Goal: Use online tool/utility: Use online tool/utility

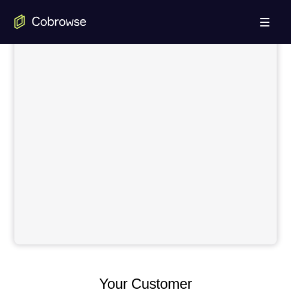
scroll to position [541, 0]
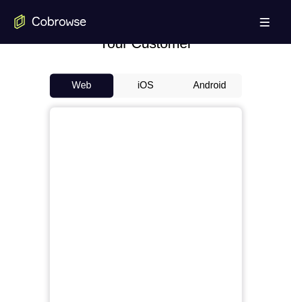
click at [221, 83] on button "Android" at bounding box center [210, 85] width 64 height 24
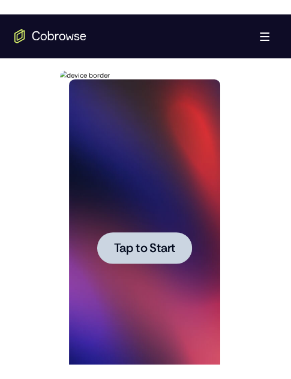
scroll to position [0, 0]
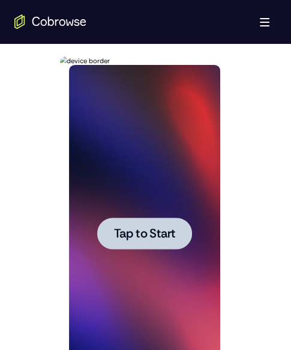
click at [241, 301] on div at bounding box center [145, 232] width 263 height 370
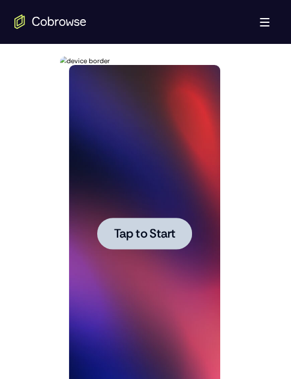
scroll to position [661, 0]
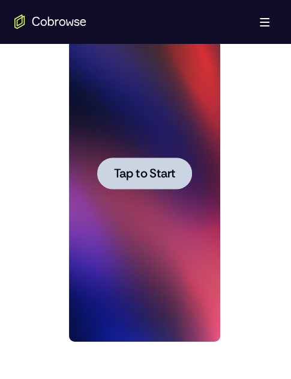
click at [151, 172] on span "Tap to Start" at bounding box center [144, 173] width 61 height 12
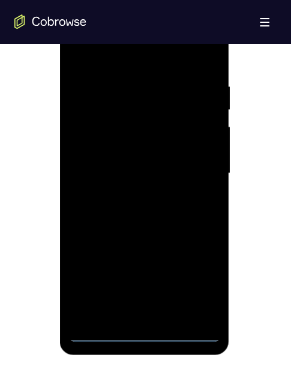
click at [146, 301] on div at bounding box center [144, 173] width 151 height 336
click at [192, 285] on div at bounding box center [144, 173] width 151 height 336
click at [91, 59] on div at bounding box center [144, 173] width 151 height 336
click at [198, 166] on div at bounding box center [144, 173] width 151 height 336
click at [158, 196] on div at bounding box center [144, 173] width 151 height 336
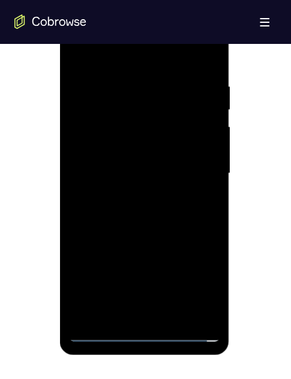
click at [121, 158] on div at bounding box center [144, 173] width 151 height 336
drag, startPoint x: 140, startPoint y: 112, endPoint x: 294, endPoint y: 172, distance: 164.9
click at [140, 112] on div at bounding box center [144, 173] width 151 height 336
click at [142, 139] on div at bounding box center [144, 173] width 151 height 336
click at [142, 301] on div at bounding box center [144, 173] width 151 height 336
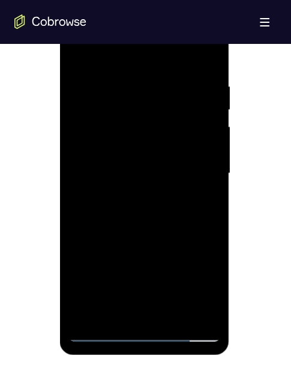
click at [199, 277] on div at bounding box center [144, 173] width 151 height 336
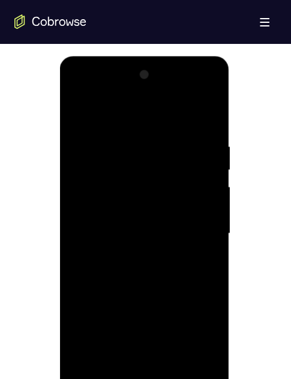
click at [195, 94] on div at bounding box center [144, 233] width 151 height 336
click at [82, 89] on div at bounding box center [144, 233] width 151 height 336
click at [151, 164] on div at bounding box center [144, 233] width 151 height 336
click at [130, 128] on div at bounding box center [144, 233] width 151 height 336
click at [122, 186] on div at bounding box center [144, 233] width 151 height 336
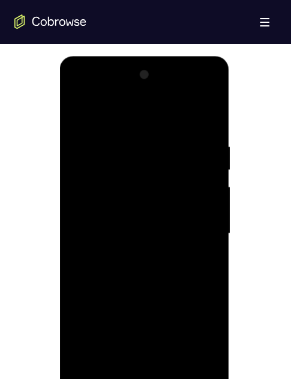
click at [207, 118] on div at bounding box center [144, 233] width 151 height 336
click at [82, 227] on div at bounding box center [144, 233] width 151 height 336
drag, startPoint x: 189, startPoint y: 259, endPoint x: 114, endPoint y: 300, distance: 85.5
click at [189, 259] on div at bounding box center [144, 233] width 151 height 336
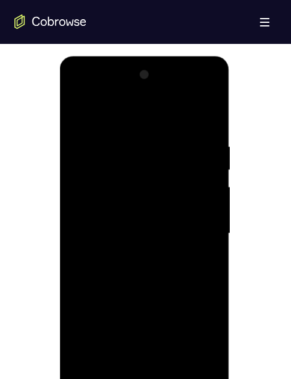
click at [81, 241] on div at bounding box center [144, 233] width 151 height 336
click at [190, 273] on div at bounding box center [144, 233] width 151 height 336
click at [99, 301] on div at bounding box center [144, 233] width 151 height 336
click at [106, 301] on div at bounding box center [144, 233] width 151 height 336
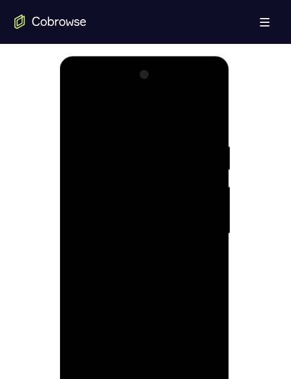
scroll to position [661, 0]
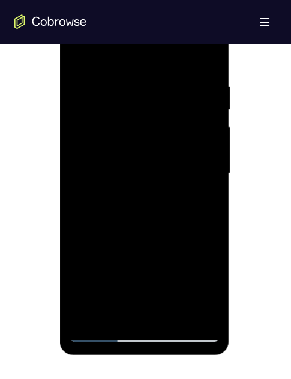
click at [99, 301] on div at bounding box center [144, 173] width 151 height 336
click at [148, 301] on div at bounding box center [144, 173] width 151 height 336
click at [195, 281] on div at bounding box center [144, 173] width 151 height 336
click at [195, 32] on div at bounding box center [144, 173] width 151 height 336
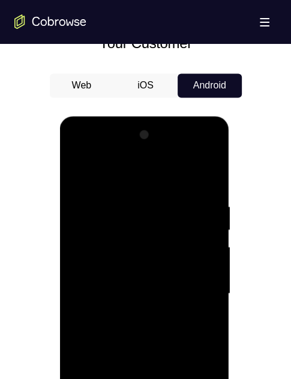
click at [83, 150] on div at bounding box center [144, 293] width 151 height 336
click at [161, 257] on div at bounding box center [144, 293] width 151 height 336
click at [127, 228] on div at bounding box center [144, 293] width 151 height 336
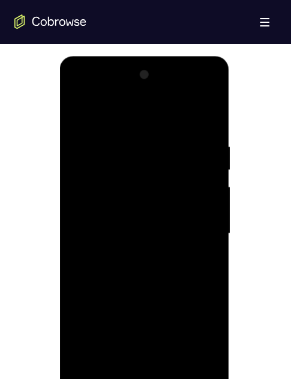
scroll to position [661, 0]
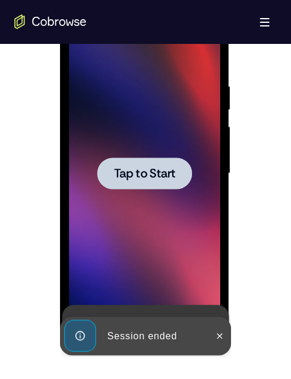
click at [150, 167] on span "Tap to Start" at bounding box center [144, 173] width 61 height 12
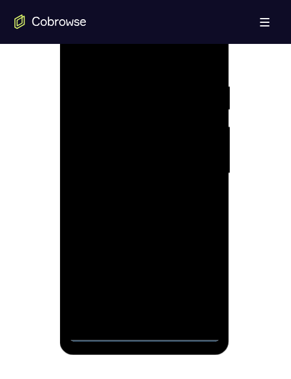
click at [141, 301] on div at bounding box center [144, 173] width 151 height 336
click at [144, 301] on div at bounding box center [144, 173] width 151 height 336
click at [196, 286] on div at bounding box center [144, 173] width 151 height 336
click at [112, 50] on div at bounding box center [144, 173] width 151 height 336
click at [126, 141] on div at bounding box center [144, 173] width 151 height 336
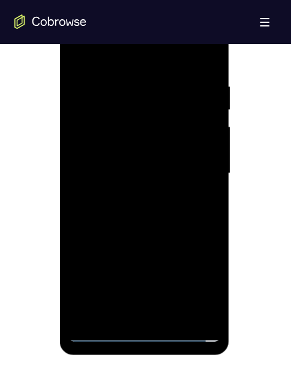
click at [135, 109] on div at bounding box center [144, 173] width 151 height 336
drag, startPoint x: 150, startPoint y: 218, endPoint x: 192, endPoint y: 73, distance: 151.4
click at [192, 73] on div at bounding box center [144, 173] width 151 height 336
click at [108, 124] on div at bounding box center [144, 173] width 151 height 336
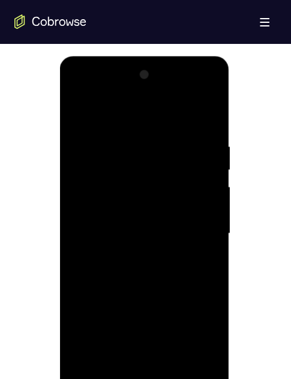
click at [76, 110] on div at bounding box center [144, 233] width 151 height 336
click at [135, 301] on div at bounding box center [144, 233] width 151 height 336
click at [100, 56] on div at bounding box center [145, 56] width 170 height 0
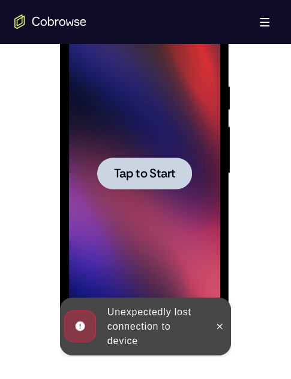
drag, startPoint x: 100, startPoint y: 329, endPoint x: 292, endPoint y: 324, distance: 192.3
click at [224, 301] on icon at bounding box center [220, 326] width 10 height 10
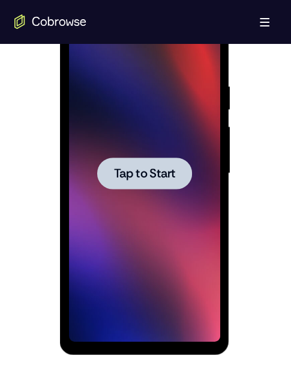
click at [162, 169] on span "Tap to Start" at bounding box center [144, 173] width 61 height 12
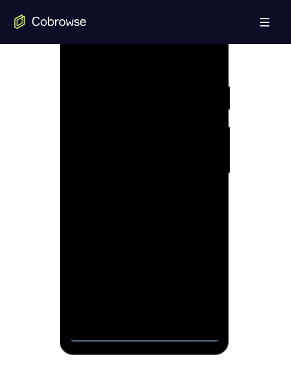
click at [144, 301] on div at bounding box center [144, 173] width 151 height 336
click at [193, 279] on div at bounding box center [144, 173] width 151 height 336
click at [196, 278] on div at bounding box center [144, 173] width 151 height 336
click at [120, 49] on div at bounding box center [144, 173] width 151 height 336
click at [143, 102] on div at bounding box center [144, 173] width 151 height 336
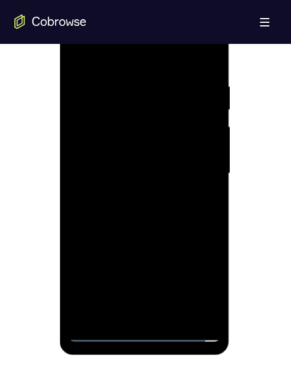
click at [100, 301] on div at bounding box center [144, 173] width 151 height 336
click at [127, 61] on div at bounding box center [144, 173] width 151 height 336
click at [129, 139] on div at bounding box center [144, 173] width 151 height 336
click at [187, 89] on div at bounding box center [144, 173] width 151 height 336
click at [197, 301] on div at bounding box center [144, 173] width 151 height 336
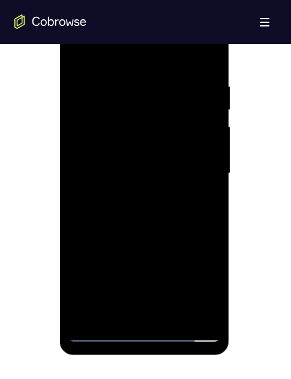
click at [146, 207] on div at bounding box center [144, 173] width 151 height 336
click at [195, 205] on div at bounding box center [144, 173] width 151 height 336
click at [83, 168] on div at bounding box center [144, 173] width 151 height 336
click at [202, 197] on div at bounding box center [144, 173] width 151 height 336
click at [106, 301] on div at bounding box center [144, 173] width 151 height 336
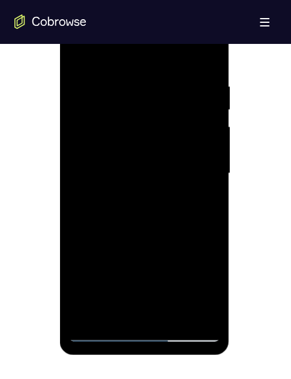
click at [105, 301] on div at bounding box center [144, 173] width 151 height 336
click at [104, 301] on div at bounding box center [144, 173] width 151 height 336
click at [115, 109] on div at bounding box center [144, 173] width 151 height 336
click at [142, 125] on div at bounding box center [144, 173] width 151 height 336
drag, startPoint x: 110, startPoint y: 81, endPoint x: 112, endPoint y: 90, distance: 9.3
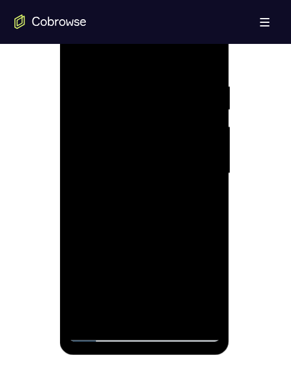
click at [112, 80] on div at bounding box center [144, 173] width 151 height 336
click at [125, 101] on div at bounding box center [144, 173] width 151 height 336
click at [139, 115] on div at bounding box center [144, 173] width 151 height 336
click at [97, 301] on div at bounding box center [144, 173] width 151 height 336
click at [98, 301] on div at bounding box center [144, 173] width 151 height 336
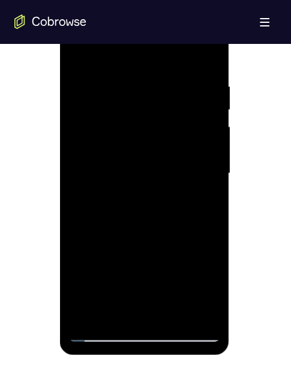
click at [98, 301] on div at bounding box center [144, 173] width 151 height 336
click at [97, 301] on div at bounding box center [144, 173] width 151 height 336
click at [102, 301] on div at bounding box center [144, 173] width 151 height 336
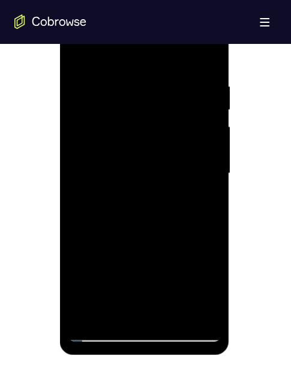
click at [101, 301] on div at bounding box center [144, 173] width 151 height 336
click at [138, 103] on div at bounding box center [144, 173] width 151 height 336
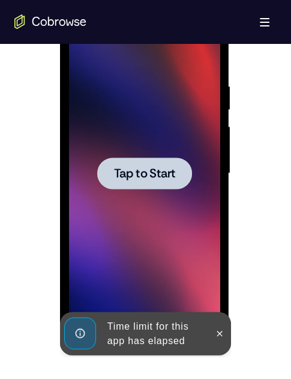
click at [142, 167] on span "Tap to Start" at bounding box center [144, 173] width 61 height 12
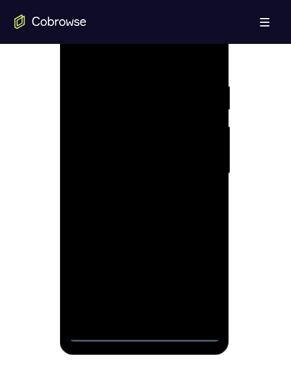
click at [140, 301] on div at bounding box center [144, 173] width 151 height 336
click at [202, 281] on div at bounding box center [144, 173] width 151 height 336
click at [92, 52] on div at bounding box center [144, 173] width 151 height 336
click at [124, 102] on div at bounding box center [144, 173] width 151 height 336
click at [115, 66] on div at bounding box center [144, 173] width 151 height 336
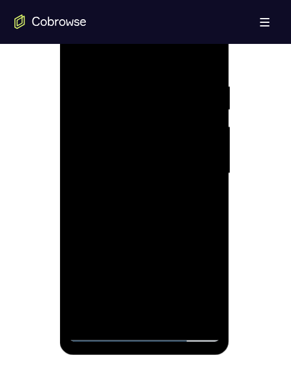
click at [153, 46] on div at bounding box center [144, 173] width 151 height 336
click at [109, 85] on div at bounding box center [144, 173] width 151 height 336
click at [120, 221] on div at bounding box center [144, 173] width 151 height 336
drag, startPoint x: 180, startPoint y: 218, endPoint x: 173, endPoint y: 159, distance: 58.7
click at [178, 123] on div at bounding box center [144, 173] width 151 height 336
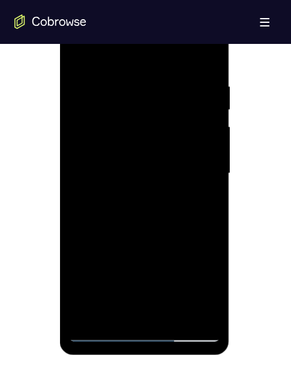
drag, startPoint x: 171, startPoint y: 228, endPoint x: 173, endPoint y: 154, distance: 74.5
click at [183, 105] on div at bounding box center [144, 173] width 151 height 336
drag, startPoint x: 180, startPoint y: 209, endPoint x: 183, endPoint y: 63, distance: 145.4
click at [183, 63] on div at bounding box center [144, 173] width 151 height 336
click at [126, 79] on div at bounding box center [144, 173] width 151 height 336
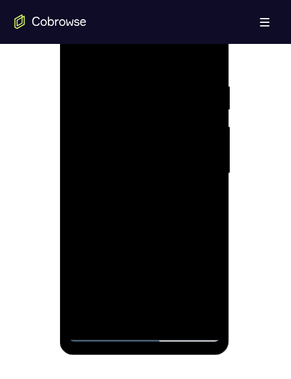
click at [144, 135] on div at bounding box center [144, 173] width 151 height 336
click at [103, 301] on div at bounding box center [144, 173] width 151 height 336
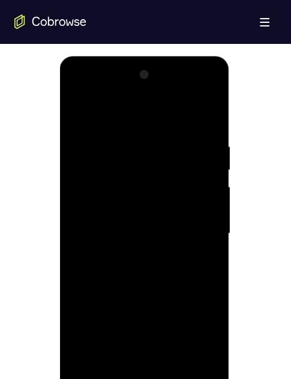
scroll to position [601, 0]
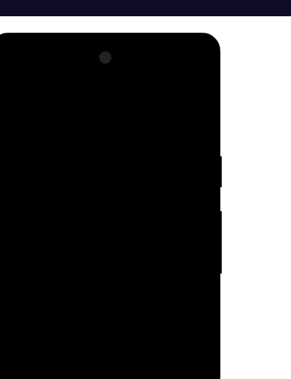
drag, startPoint x: 167, startPoint y: 66, endPoint x: 267, endPoint y: 121, distance: 114.3
click at [276, 123] on div at bounding box center [145, 232] width 263 height 370
click at [265, 117] on div at bounding box center [145, 232] width 263 height 370
click at [65, 172] on div at bounding box center [75, 209] width 151 height 336
click at [71, 167] on div at bounding box center [75, 209] width 151 height 336
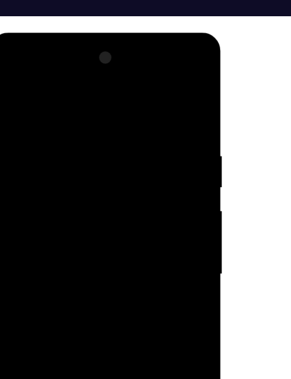
click at [126, 68] on div at bounding box center [75, 209] width 151 height 336
click at [10, 68] on div at bounding box center [75, 209] width 151 height 336
click at [41, 141] on div at bounding box center [75, 209] width 151 height 336
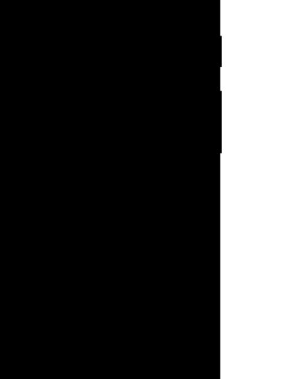
drag, startPoint x: 52, startPoint y: 154, endPoint x: 101, endPoint y: 44, distance: 119.7
click at [101, 44] on div at bounding box center [75, 90] width 151 height 336
drag, startPoint x: 69, startPoint y: 135, endPoint x: 101, endPoint y: 51, distance: 89.4
click at [105, 29] on div at bounding box center [75, 90] width 151 height 336
drag, startPoint x: 73, startPoint y: 213, endPoint x: 99, endPoint y: 49, distance: 166.1
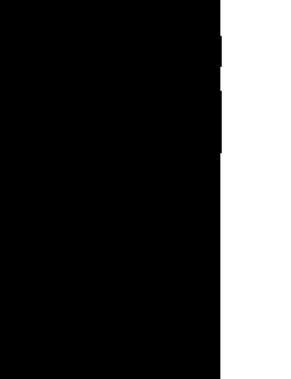
click at [99, 49] on div at bounding box center [75, 90] width 151 height 336
click at [54, 75] on div at bounding box center [75, 90] width 151 height 336
click at [59, 0] on div at bounding box center [75, 90] width 151 height 336
click at [135, 0] on div at bounding box center [75, 90] width 151 height 336
click at [78, 0] on div at bounding box center [75, 90] width 151 height 336
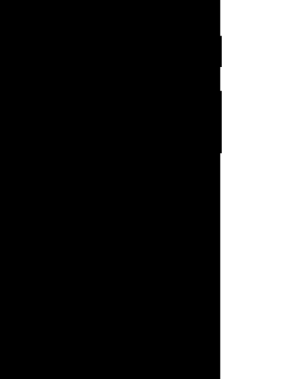
click at [70, 160] on div at bounding box center [75, 90] width 151 height 336
click at [92, 185] on div at bounding box center [75, 90] width 151 height 336
click at [37, 162] on div at bounding box center [75, 90] width 151 height 336
click at [62, 222] on div at bounding box center [75, 90] width 151 height 336
click at [73, 201] on div at bounding box center [75, 90] width 151 height 336
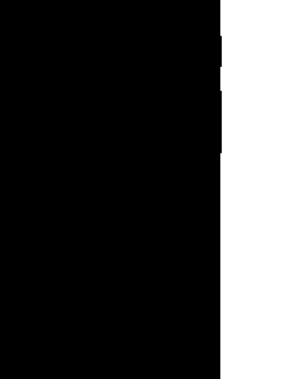
click at [10, 183] on div at bounding box center [75, 90] width 151 height 336
click at [74, 6] on div at bounding box center [75, 90] width 151 height 336
drag, startPoint x: 64, startPoint y: 132, endPoint x: 70, endPoint y: 70, distance: 62.2
click at [70, 70] on div at bounding box center [75, 90] width 151 height 336
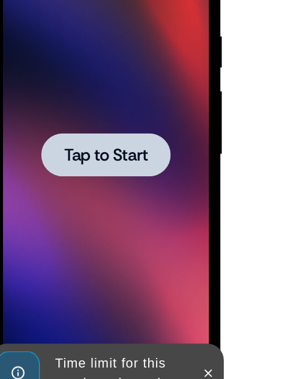
click at [78, 96] on span "Tap to Start" at bounding box center [75, 91] width 61 height 12
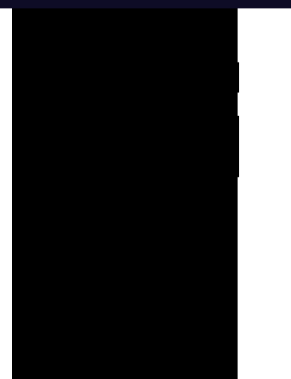
drag, startPoint x: 168, startPoint y: 163, endPoint x: 243, endPoint y: 142, distance: 78.0
click at [243, 141] on div at bounding box center [145, 169] width 263 height 370
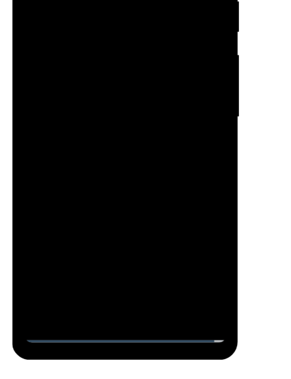
click at [96, 217] on div at bounding box center [96, 58] width 151 height 336
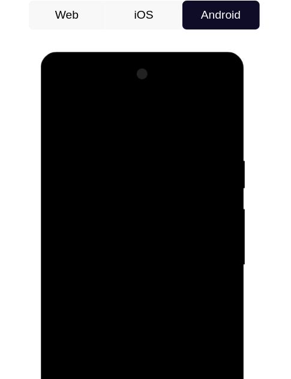
scroll to position [600, 0]
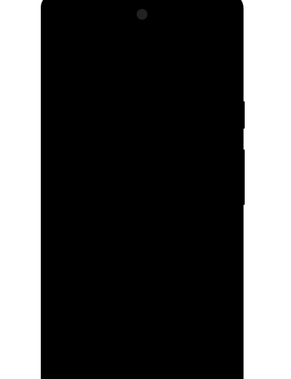
click at [174, 271] on div at bounding box center [125, 170] width 151 height 336
click at [124, 49] on div at bounding box center [125, 170] width 151 height 336
click at [93, 106] on div at bounding box center [125, 170] width 151 height 336
click at [103, 181] on div at bounding box center [125, 170] width 151 height 336
click at [184, 129] on div at bounding box center [125, 170] width 151 height 336
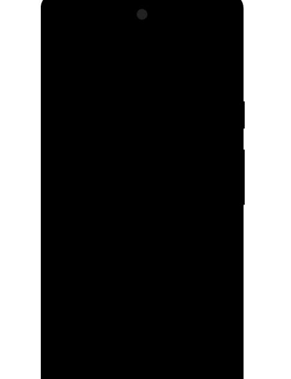
click at [97, 65] on div at bounding box center [125, 170] width 151 height 336
click at [85, 87] on div at bounding box center [125, 170] width 151 height 336
click at [89, 201] on div at bounding box center [125, 170] width 151 height 336
click at [193, 51] on div at bounding box center [125, 170] width 151 height 336
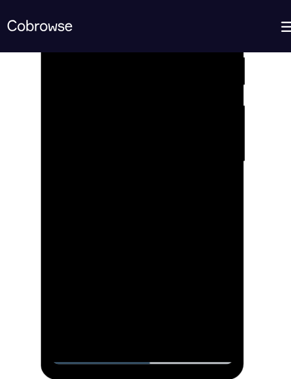
scroll to position [650, 0]
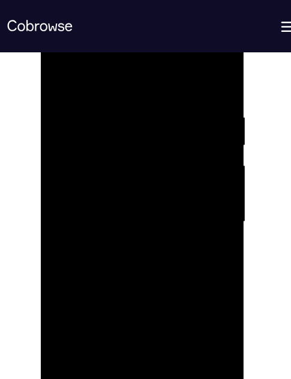
drag, startPoint x: 133, startPoint y: 144, endPoint x: 134, endPoint y: 218, distance: 73.9
click at [134, 218] on div at bounding box center [125, 185] width 151 height 336
click at [96, 160] on div at bounding box center [125, 185] width 151 height 336
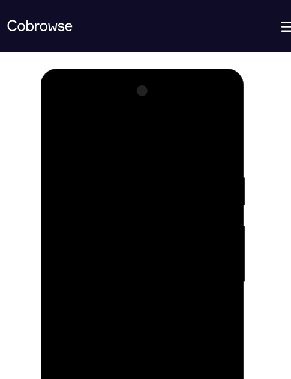
click at [79, 301] on div at bounding box center [125, 246] width 151 height 336
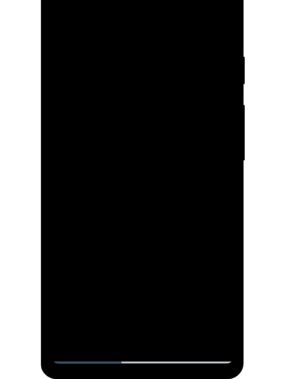
click at [82, 284] on div at bounding box center [125, 125] width 151 height 336
click at [86, 151] on div at bounding box center [125, 125] width 151 height 336
click at [68, 171] on div at bounding box center [125, 125] width 151 height 336
click at [79, 97] on div at bounding box center [125, 125] width 151 height 336
click at [84, 100] on div at bounding box center [125, 125] width 151 height 336
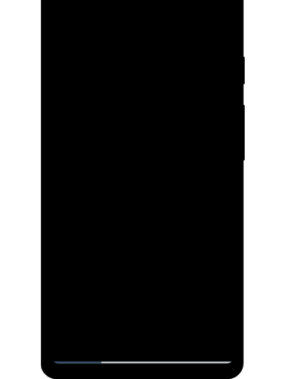
click at [69, 113] on div at bounding box center [125, 125] width 151 height 336
click at [184, 199] on div at bounding box center [125, 125] width 151 height 336
click at [170, 150] on div at bounding box center [125, 125] width 151 height 336
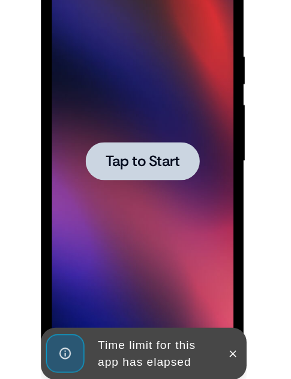
click at [130, 129] on span "Tap to Start" at bounding box center [125, 126] width 61 height 12
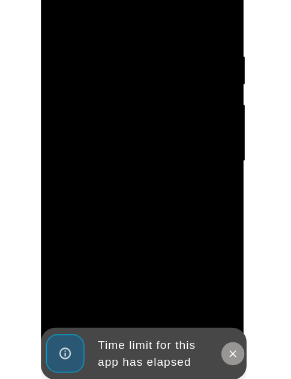
click at [202, 288] on icon at bounding box center [201, 286] width 10 height 10
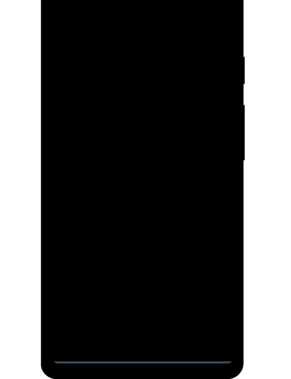
click at [127, 283] on div at bounding box center [125, 125] width 151 height 336
click at [172, 229] on div at bounding box center [125, 125] width 151 height 336
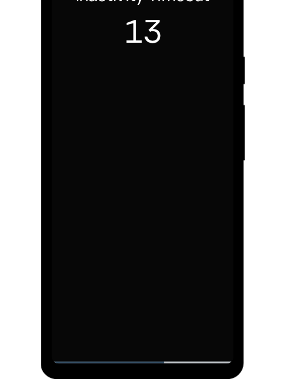
click at [111, 165] on div at bounding box center [125, 125] width 151 height 336
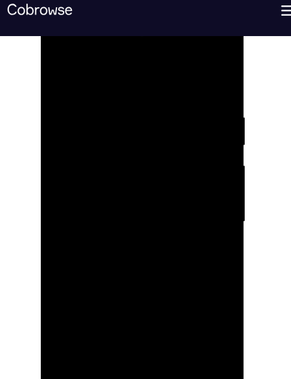
click at [117, 67] on div at bounding box center [125, 185] width 151 height 336
click at [111, 119] on div at bounding box center [125, 185] width 151 height 336
click at [82, 149] on div at bounding box center [125, 185] width 151 height 336
click at [90, 105] on div at bounding box center [125, 185] width 151 height 336
drag, startPoint x: 99, startPoint y: 268, endPoint x: 124, endPoint y: 130, distance: 140.5
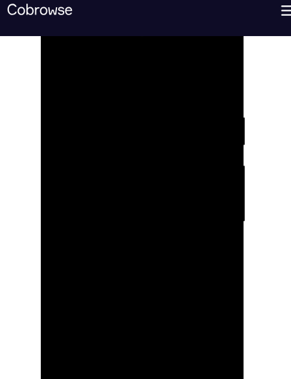
click at [124, 130] on div at bounding box center [125, 185] width 151 height 336
drag, startPoint x: 118, startPoint y: 228, endPoint x: 162, endPoint y: 114, distance: 122.3
click at [162, 114] on div at bounding box center [125, 185] width 151 height 336
drag, startPoint x: 118, startPoint y: 215, endPoint x: 161, endPoint y: 83, distance: 139.1
click at [162, 82] on div at bounding box center [125, 185] width 151 height 336
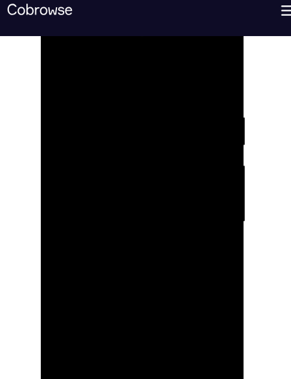
drag, startPoint x: 105, startPoint y: 189, endPoint x: 160, endPoint y: 87, distance: 115.9
click at [165, 79] on div at bounding box center [125, 185] width 151 height 336
drag, startPoint x: 112, startPoint y: 196, endPoint x: 246, endPoint y: 53, distance: 196.4
click at [212, 53] on html "Online web based iOS Simulators and Android Emulators. Run iPhone, iPad, Mobile…" at bounding box center [126, 188] width 171 height 361
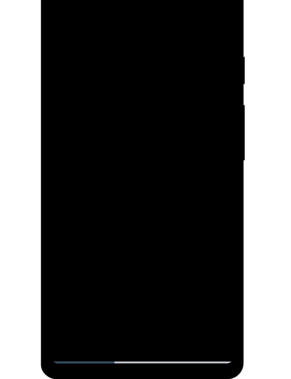
drag, startPoint x: 131, startPoint y: 177, endPoint x: 180, endPoint y: 13, distance: 171.3
click at [179, 13] on div at bounding box center [125, 125] width 151 height 336
drag, startPoint x: 135, startPoint y: 107, endPoint x: 162, endPoint y: 24, distance: 87.0
click at [163, 23] on div at bounding box center [125, 125] width 151 height 336
drag, startPoint x: 128, startPoint y: 41, endPoint x: 127, endPoint y: 84, distance: 43.3
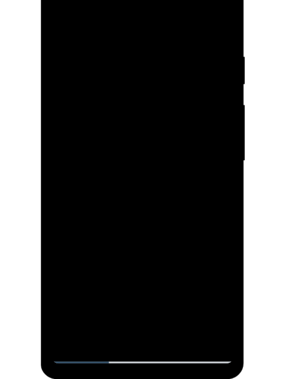
click at [124, 174] on div at bounding box center [125, 125] width 151 height 336
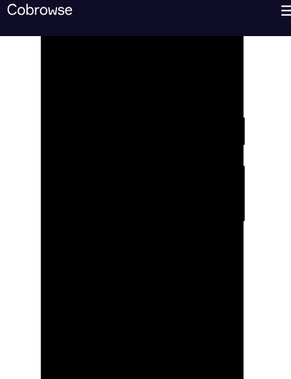
drag, startPoint x: 138, startPoint y: 111, endPoint x: 147, endPoint y: 254, distance: 143.9
click at [147, 257] on div at bounding box center [125, 185] width 151 height 336
click at [86, 77] on div at bounding box center [125, 185] width 151 height 336
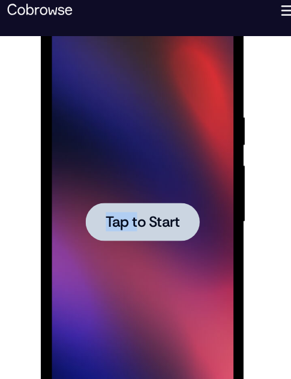
click at [124, 189] on div "Tap to Start" at bounding box center [125, 185] width 151 height 336
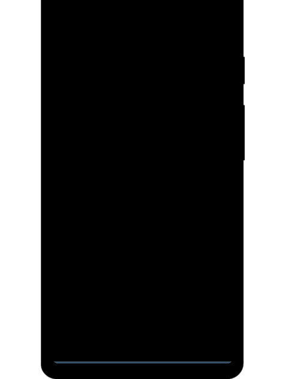
click at [123, 282] on div at bounding box center [125, 125] width 151 height 336
